Goal: Transaction & Acquisition: Book appointment/travel/reservation

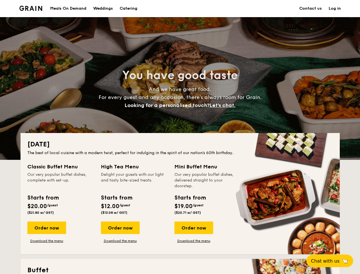
click at [180, 137] on div "[DATE] The best of local cuisine with a modern twist, perfect for indulging in …" at bounding box center [180, 193] width 319 height 121
click at [334, 9] on link "Log in" at bounding box center [335, 8] width 12 height 17
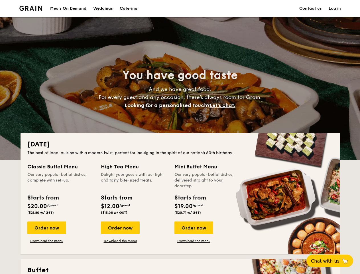
click at [224, 105] on span "Let's chat." at bounding box center [222, 105] width 26 height 6
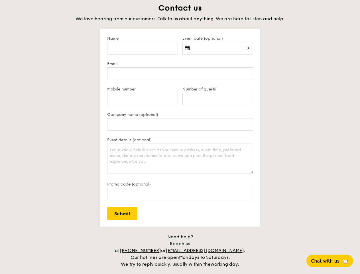
click at [333, 260] on span "Chat with us" at bounding box center [325, 260] width 28 height 5
